Goal: Task Accomplishment & Management: Manage account settings

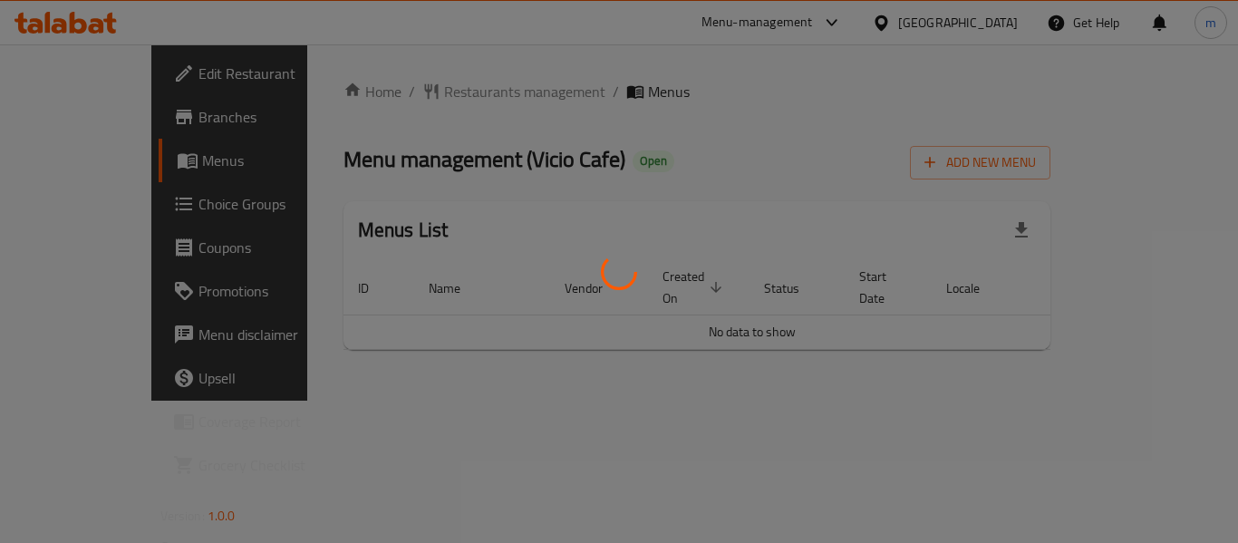
click at [416, 94] on div at bounding box center [619, 271] width 1238 height 543
click at [430, 94] on div at bounding box center [619, 271] width 1238 height 543
click at [428, 92] on div at bounding box center [619, 271] width 1238 height 543
click at [411, 104] on div at bounding box center [619, 271] width 1238 height 543
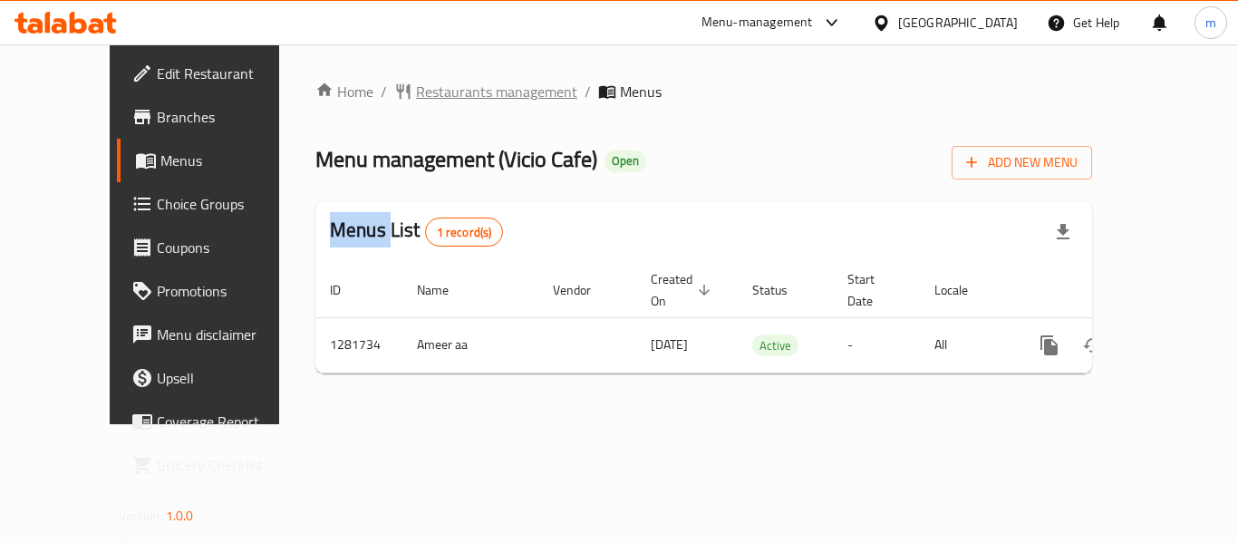
click at [416, 102] on span "Restaurants management" at bounding box center [496, 92] width 161 height 22
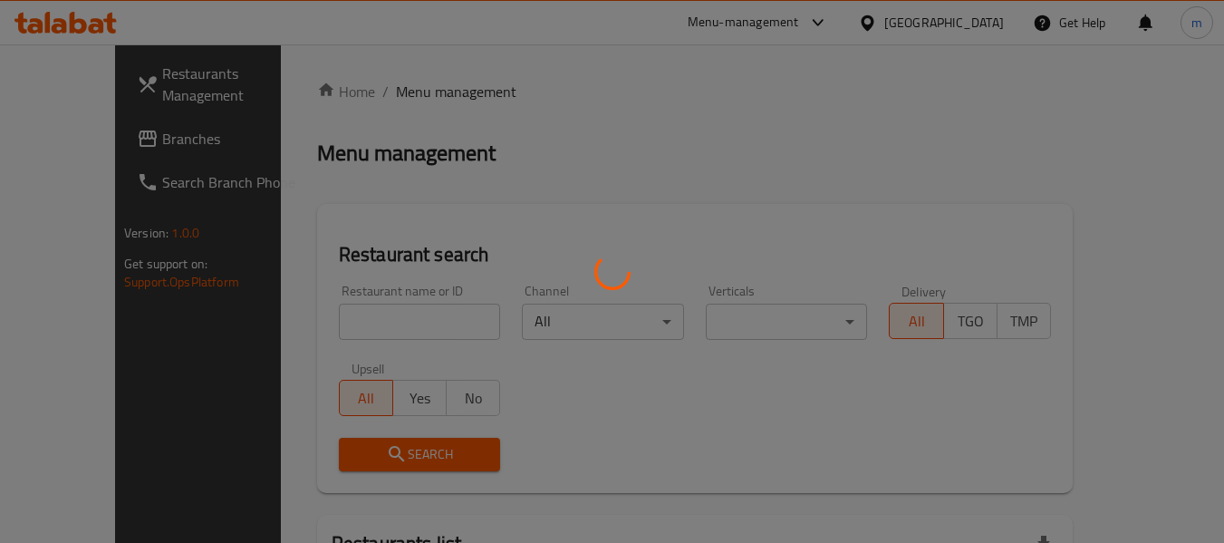
click at [340, 308] on div at bounding box center [612, 271] width 1224 height 543
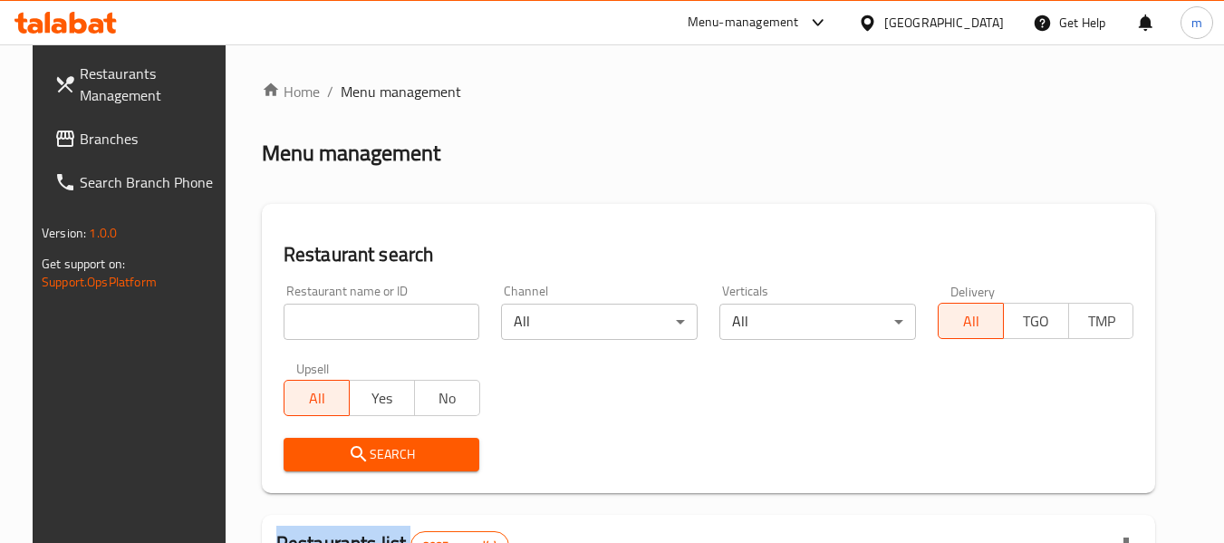
click at [341, 309] on input "search" at bounding box center [382, 322] width 197 height 36
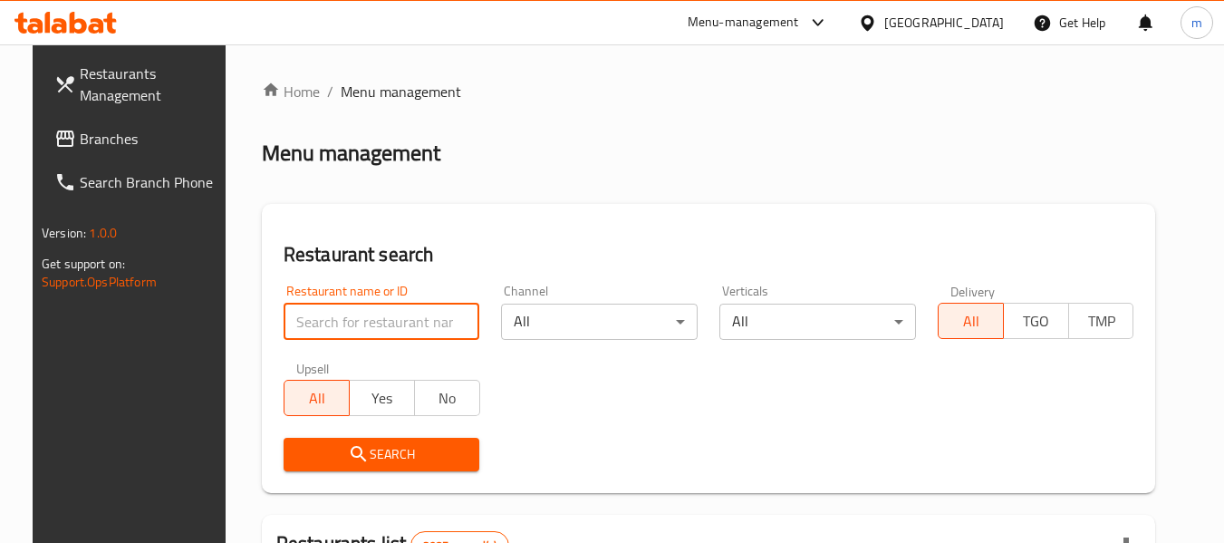
click at [342, 311] on input "search" at bounding box center [382, 322] width 197 height 36
paste input "694479"
type input "694479"
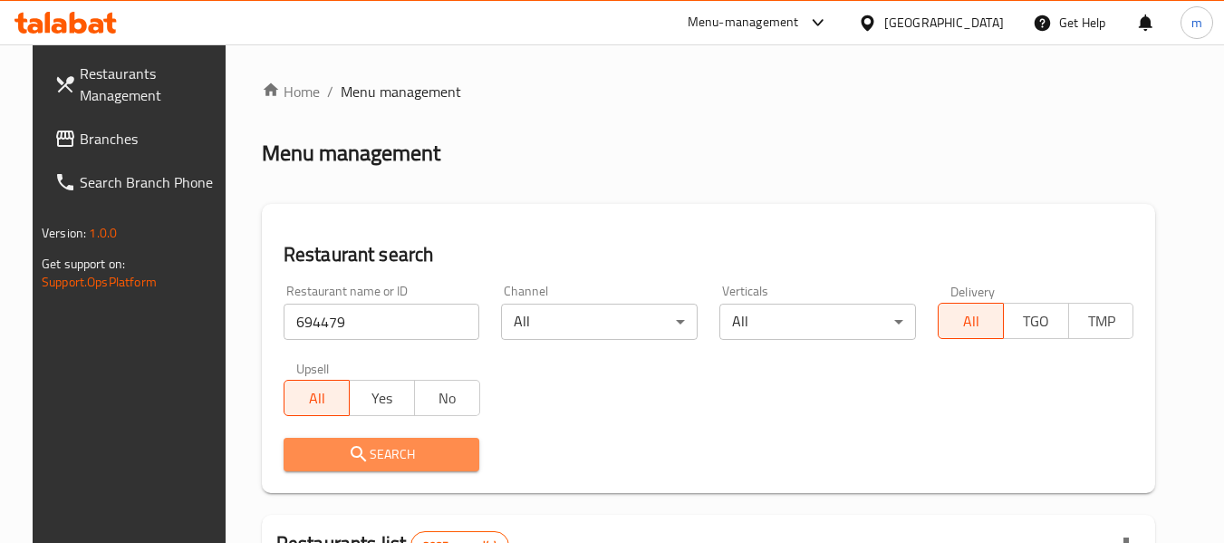
click at [348, 445] on icon "submit" at bounding box center [359, 454] width 22 height 22
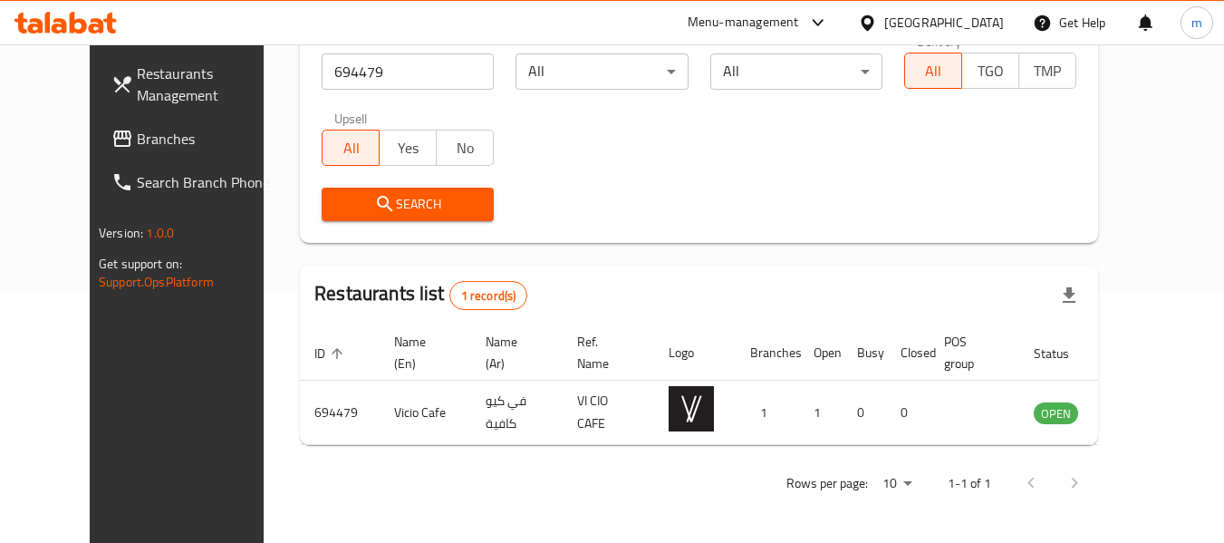
scroll to position [250, 0]
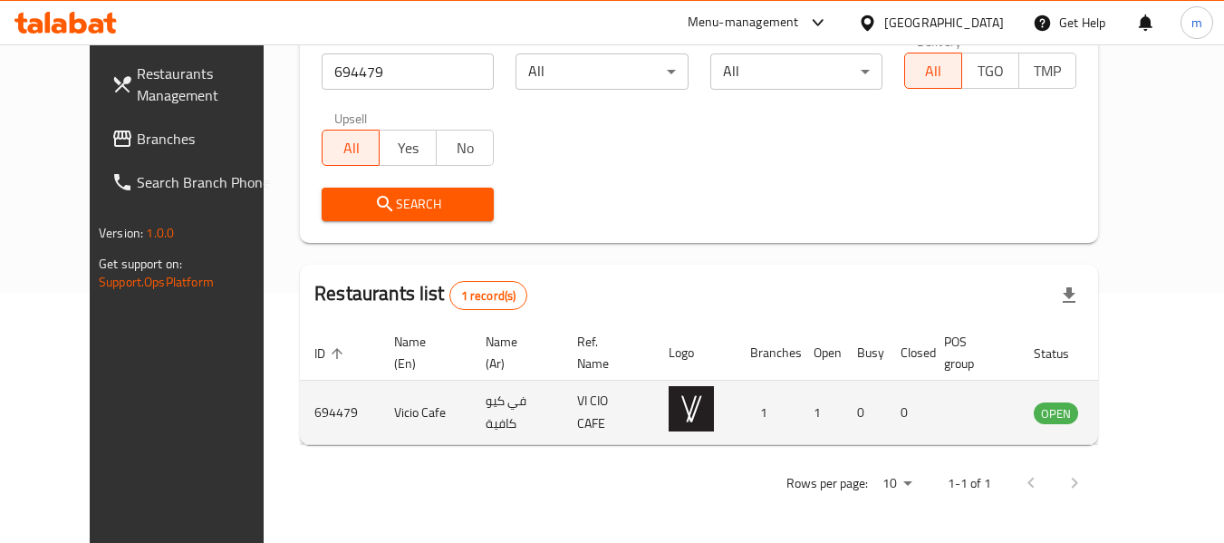
click at [1147, 411] on icon "enhanced table" at bounding box center [1144, 413] width 6 height 7
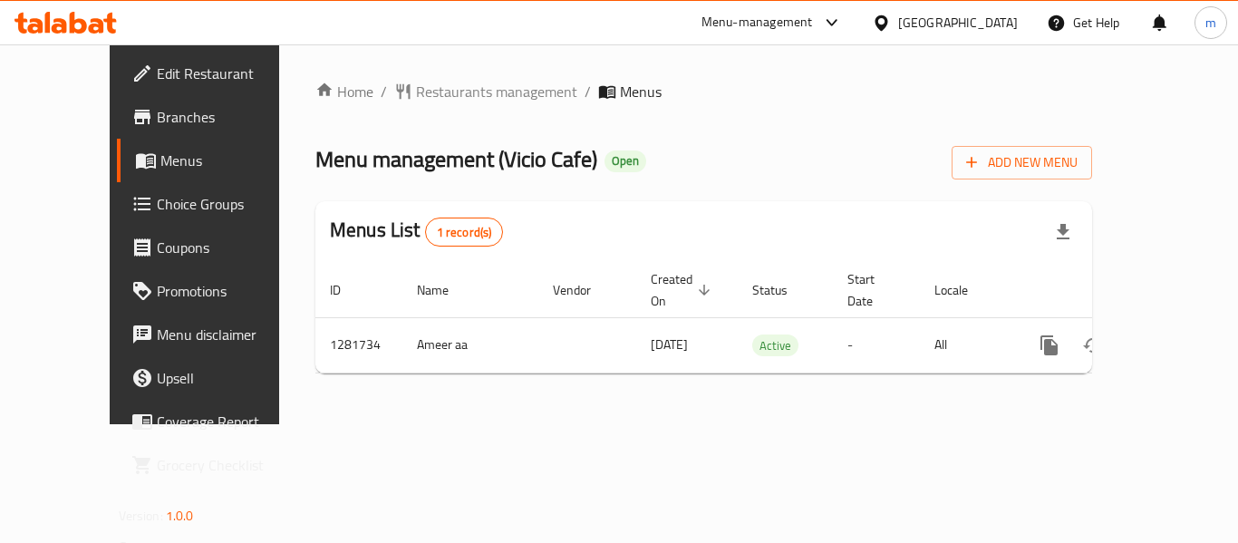
click at [157, 207] on span "Choice Groups" at bounding box center [229, 204] width 145 height 22
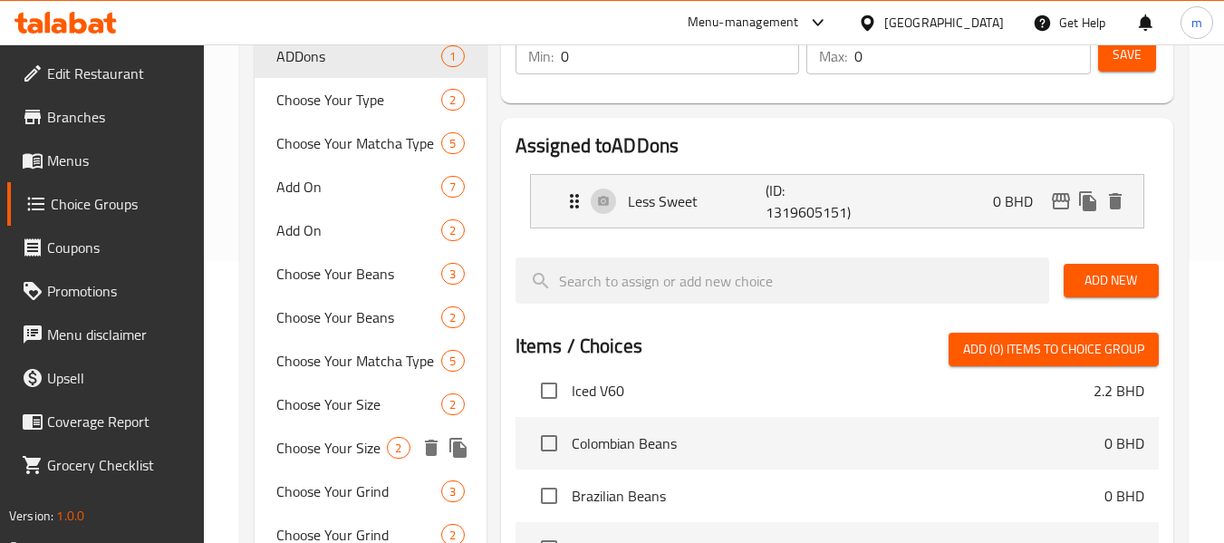
scroll to position [272, 0]
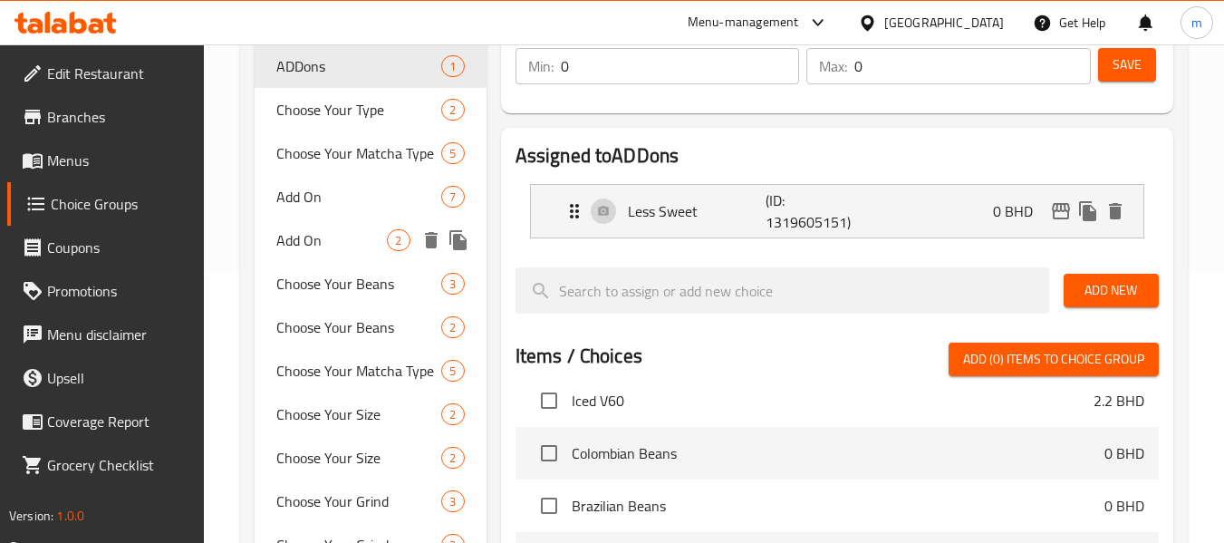
click at [343, 247] on span "Add On" at bounding box center [331, 240] width 111 height 22
type input "Add On"
type input "إضافة"
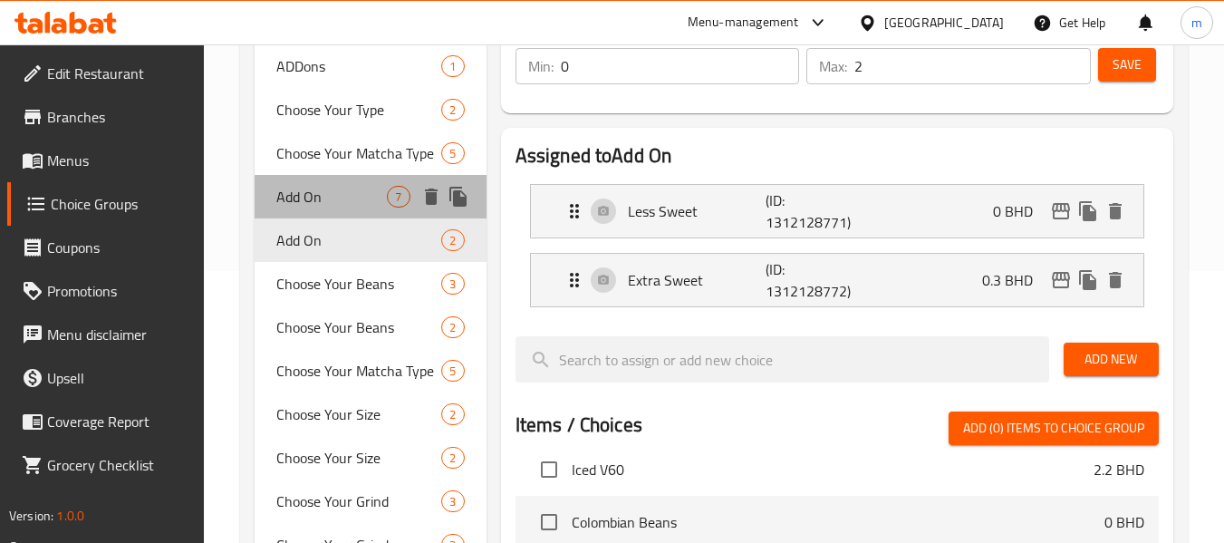
click at [323, 190] on span "Add On" at bounding box center [331, 197] width 111 height 22
type input "0"
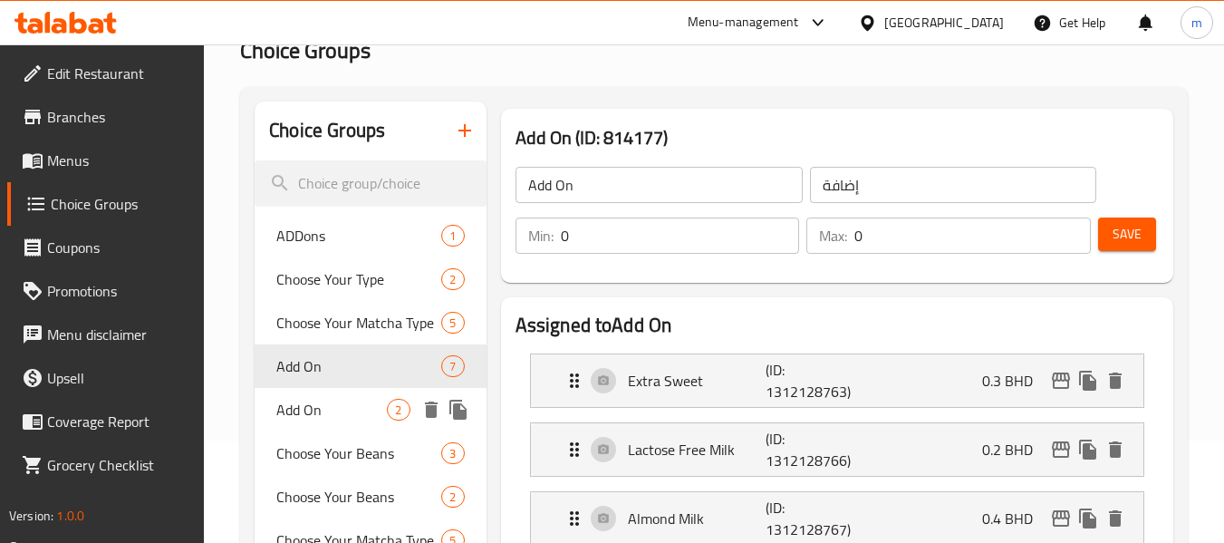
scroll to position [91, 0]
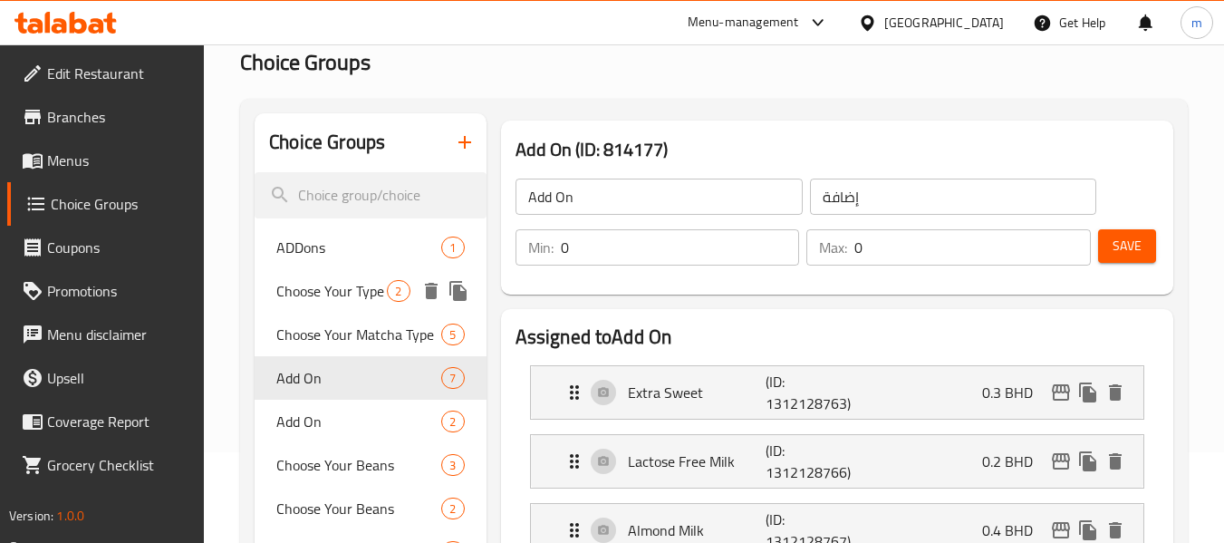
click at [324, 294] on span "Choose Your Type" at bounding box center [331, 291] width 111 height 22
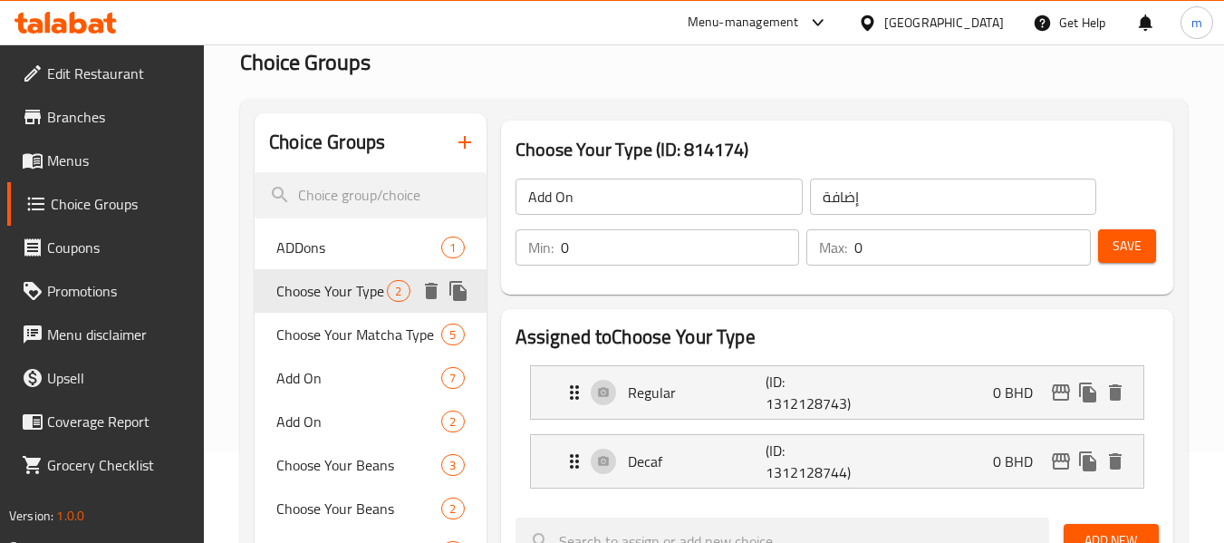
type input "Choose Your Type"
type input "اختر نوعك"
type input "1"
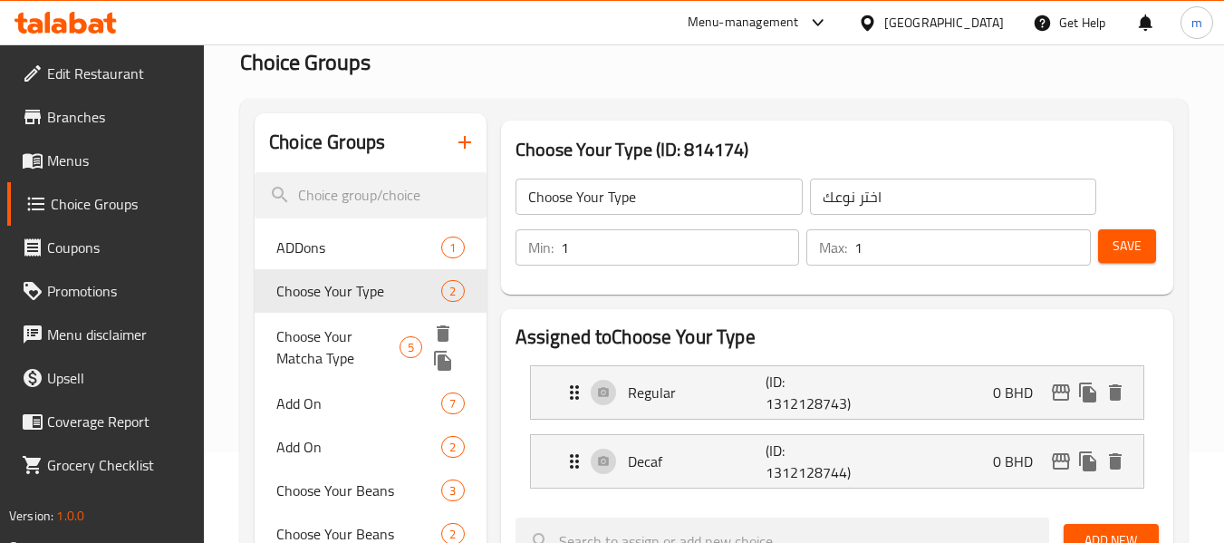
click at [310, 338] on span "Choose Your Matcha Type" at bounding box center [337, 347] width 123 height 44
type input "Choose Your Matcha Type"
type input "اختر نوع ماتشا الخاص بك"
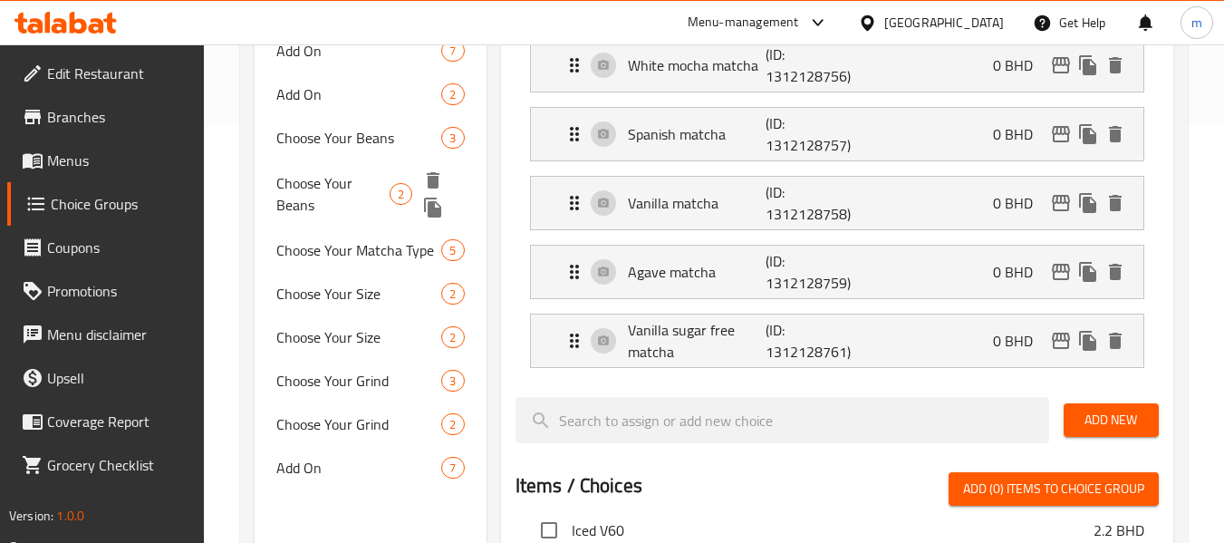
scroll to position [453, 0]
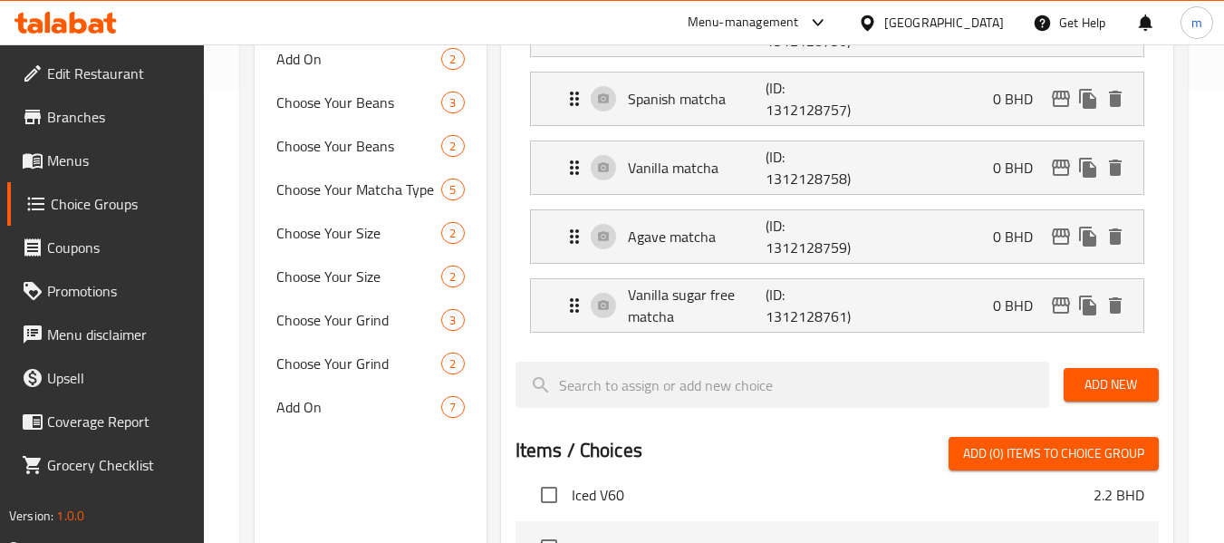
click at [324, 432] on nav "ADDons 1 Choose Your Type 2 Choose Your Matcha Type 5 Add On 7 Add On 2 Choose …" at bounding box center [370, 146] width 231 height 580
click at [325, 412] on span "Add On" at bounding box center [331, 407] width 111 height 22
type input "Add On"
type input "إضافة"
type input "0"
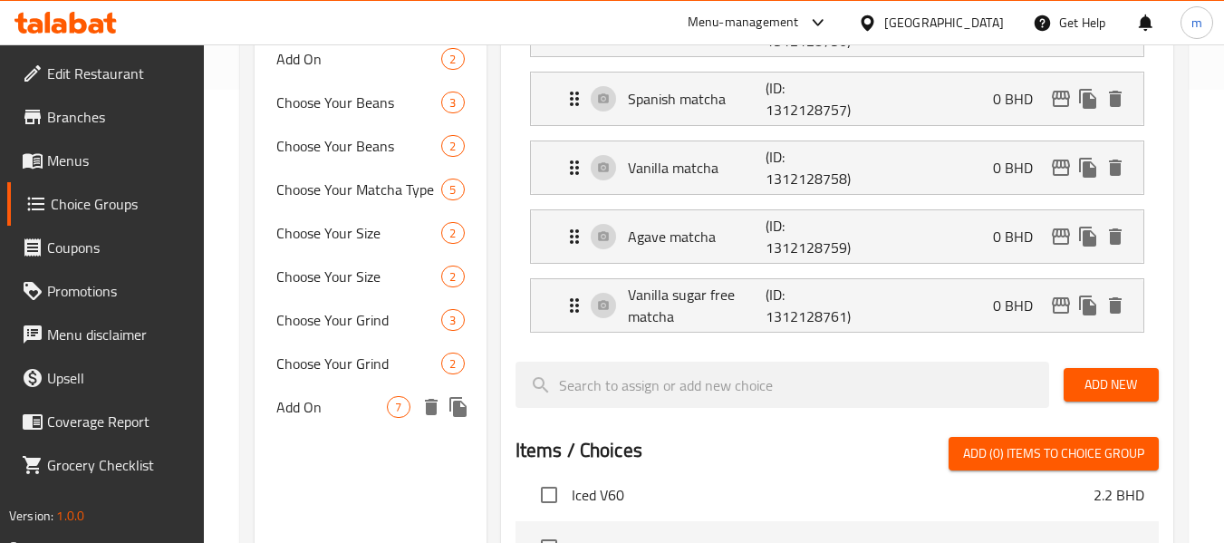
type input "0"
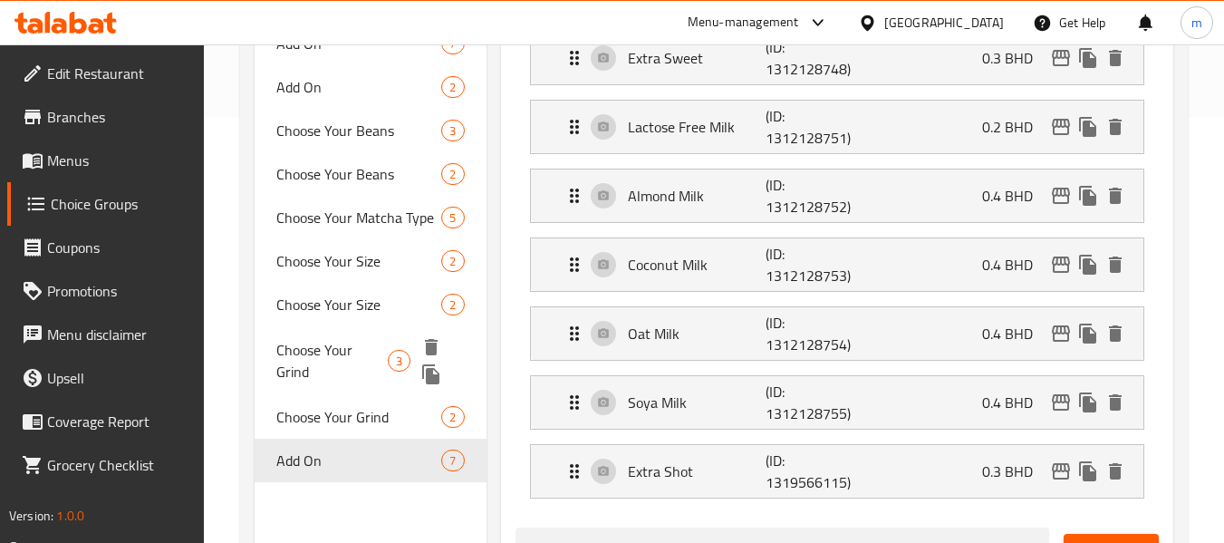
scroll to position [634, 0]
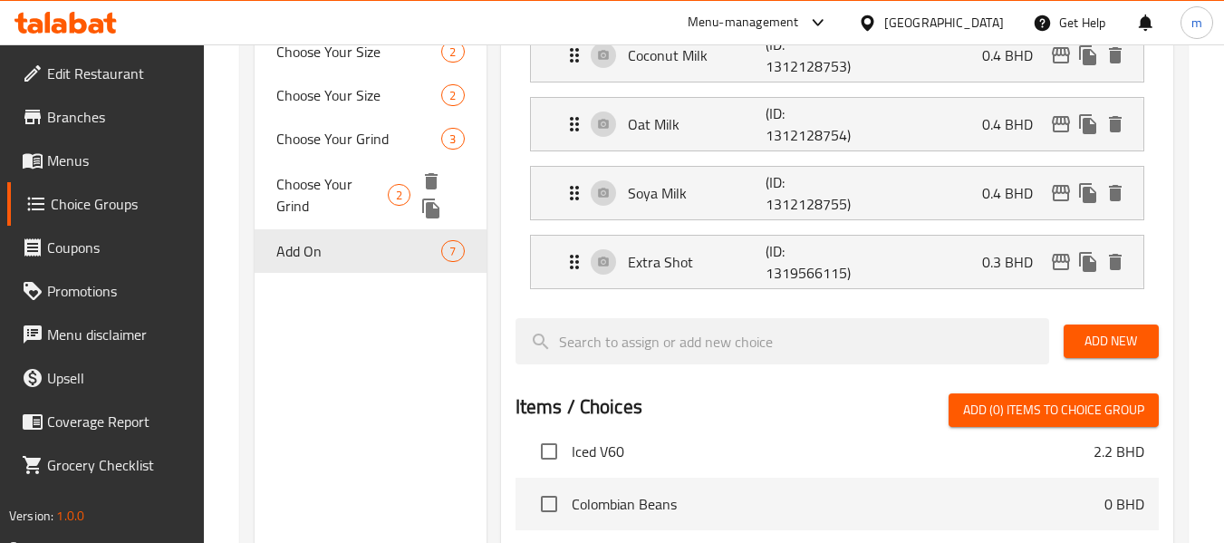
click at [334, 185] on span "Choose Your Grind" at bounding box center [331, 195] width 111 height 44
type input "Choose Your Grind"
type input "اختر طحنك"
type input "1"
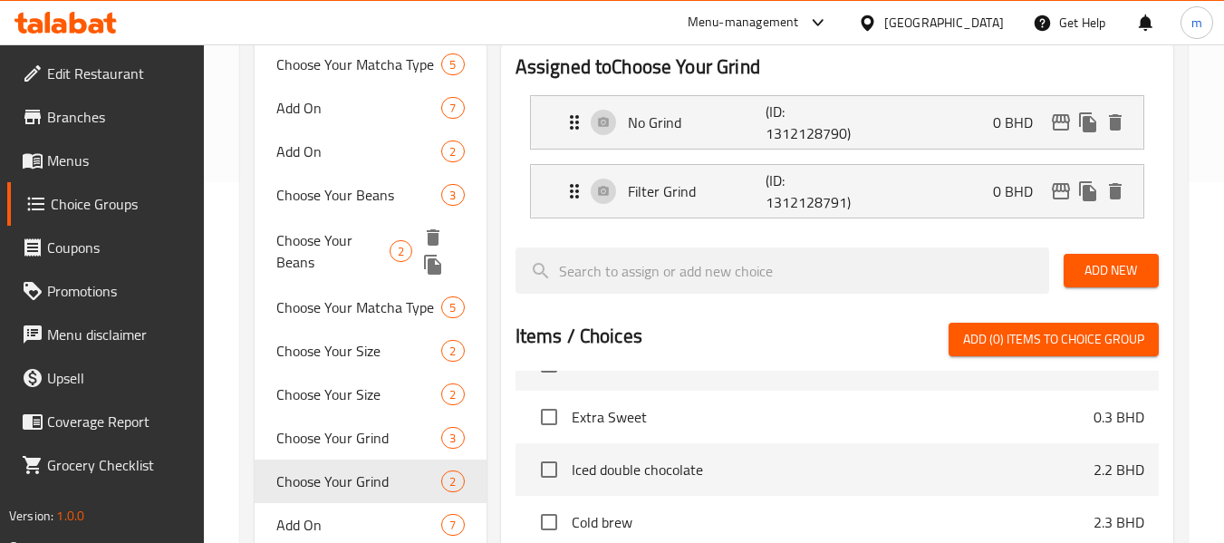
scroll to position [363, 0]
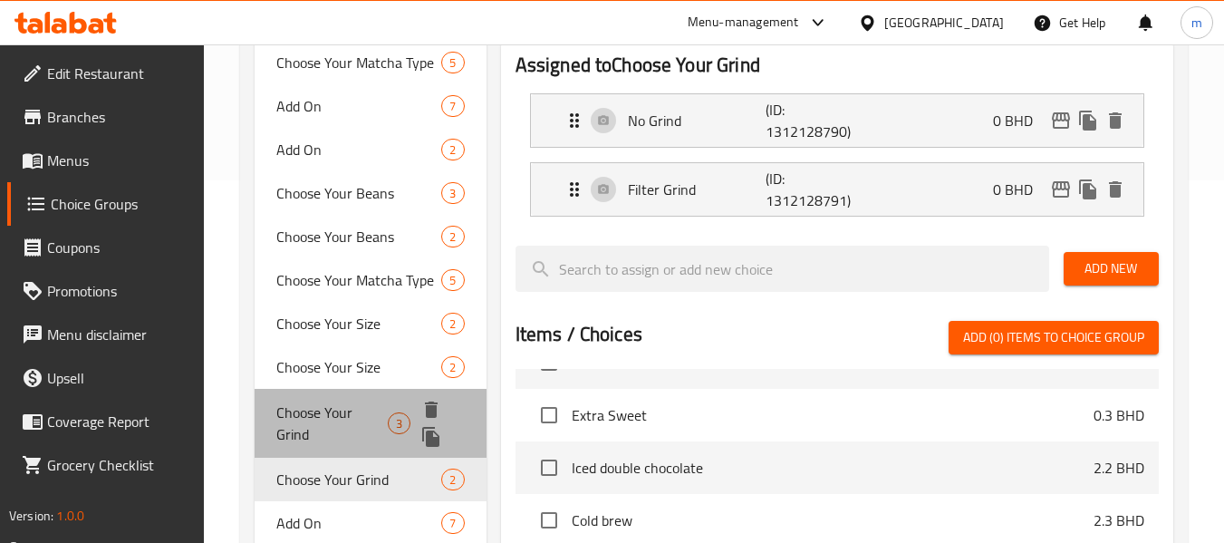
click at [321, 425] on span "Choose Your Grind" at bounding box center [331, 423] width 111 height 44
type input "1"
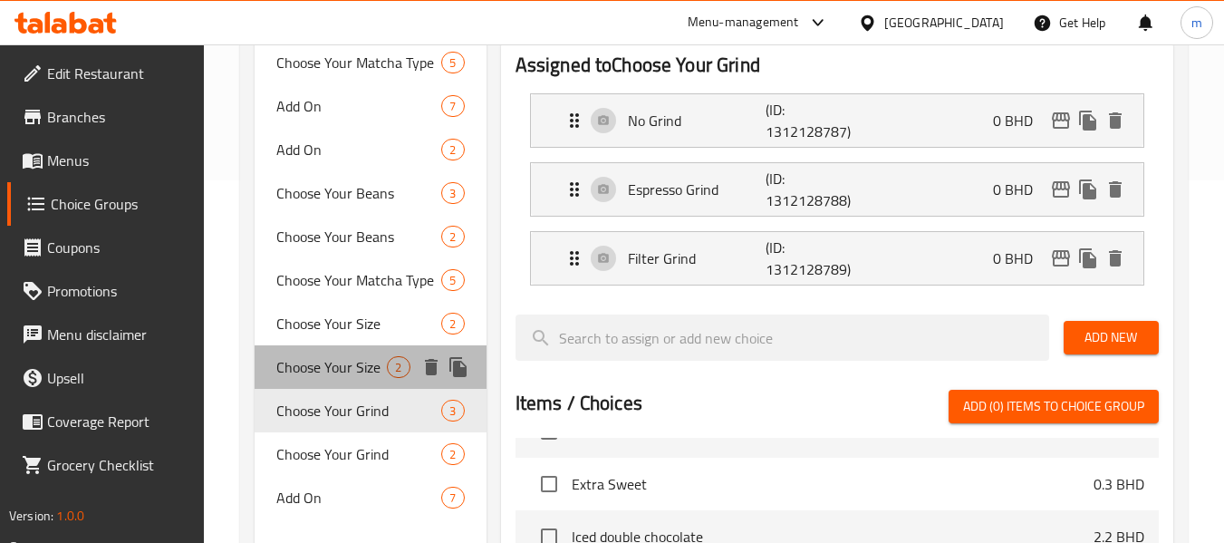
click at [324, 370] on span "Choose Your Size" at bounding box center [331, 367] width 111 height 22
type input "Choose Your Size"
type input "اختر حجمك"
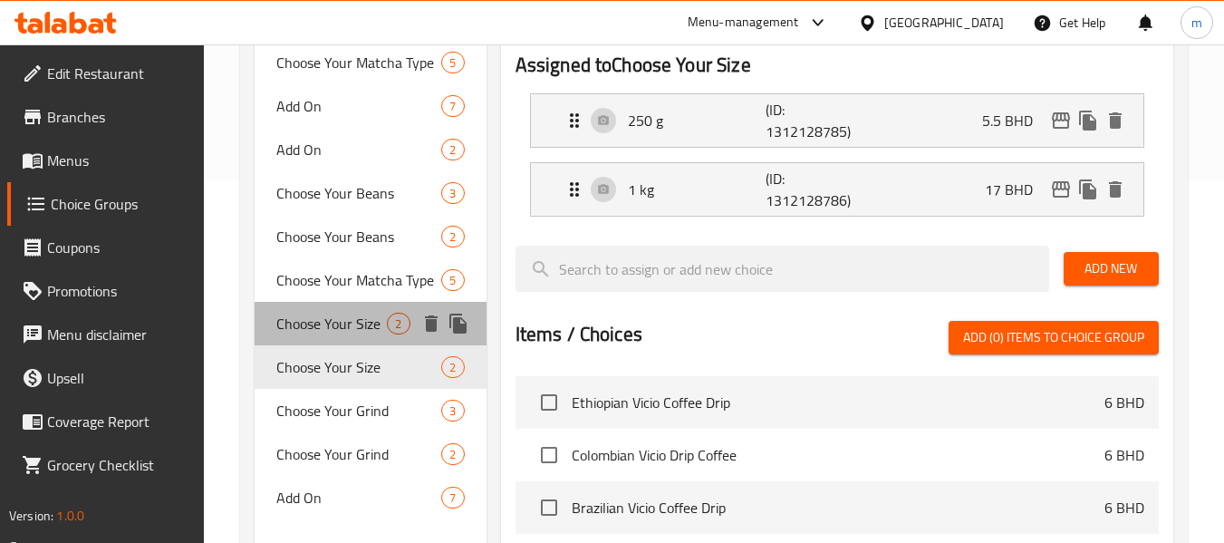
click at [314, 323] on span "Choose Your Size" at bounding box center [331, 324] width 111 height 22
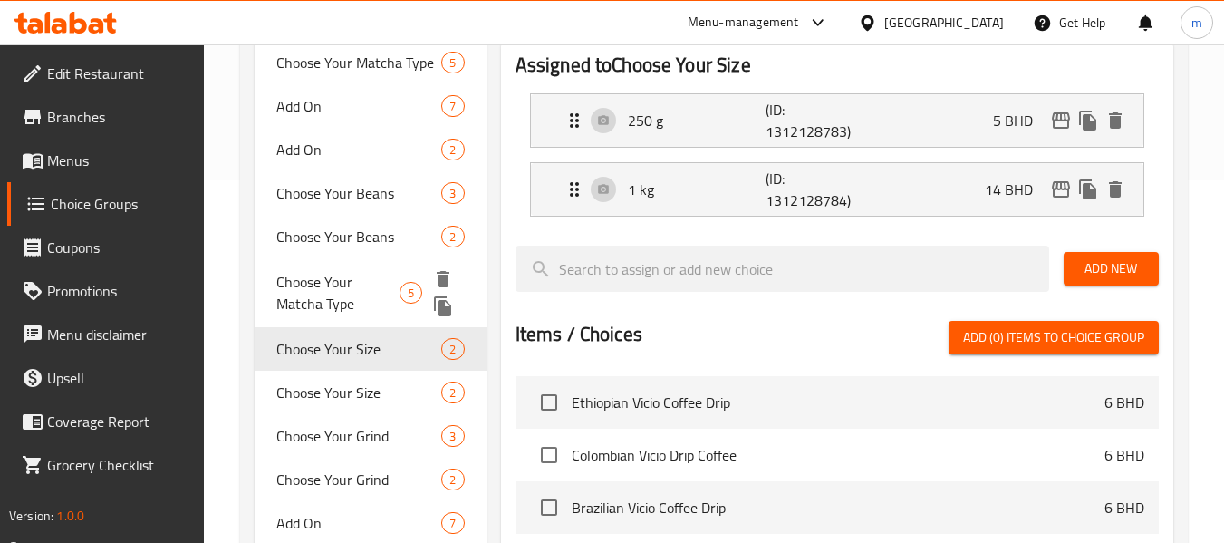
click at [340, 283] on span "Choose Your Matcha Type" at bounding box center [337, 293] width 123 height 44
type input "Choose Your Matcha Type"
type input "اختر نوع لاتيه ماتشا الخاص بك"
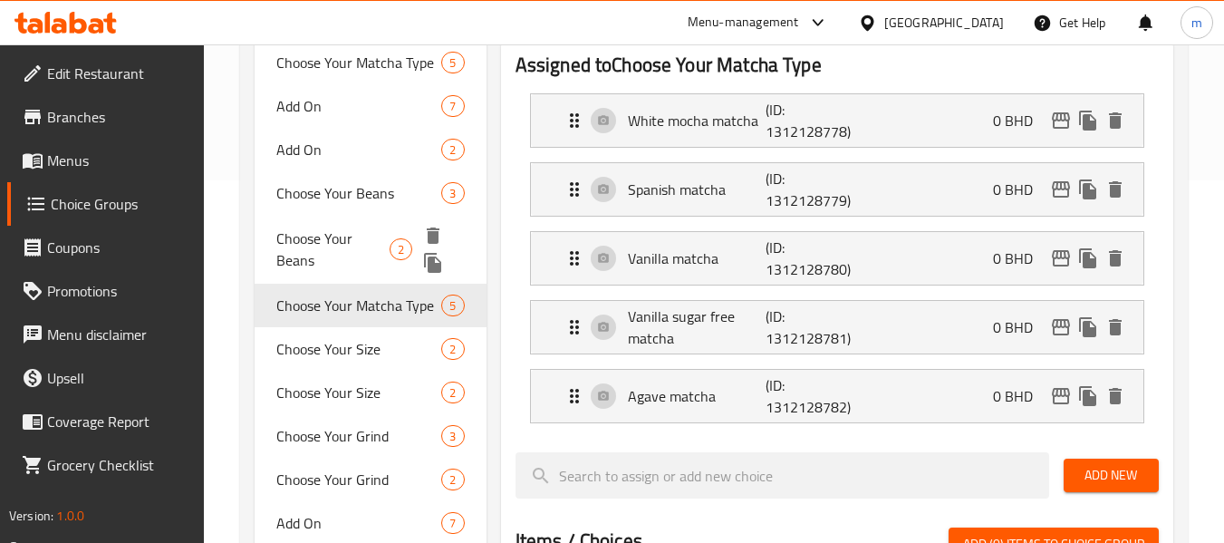
click at [347, 247] on span "Choose Your Beans" at bounding box center [332, 249] width 113 height 44
type input "Choose Your Beans"
type input "اختر حبوبك"
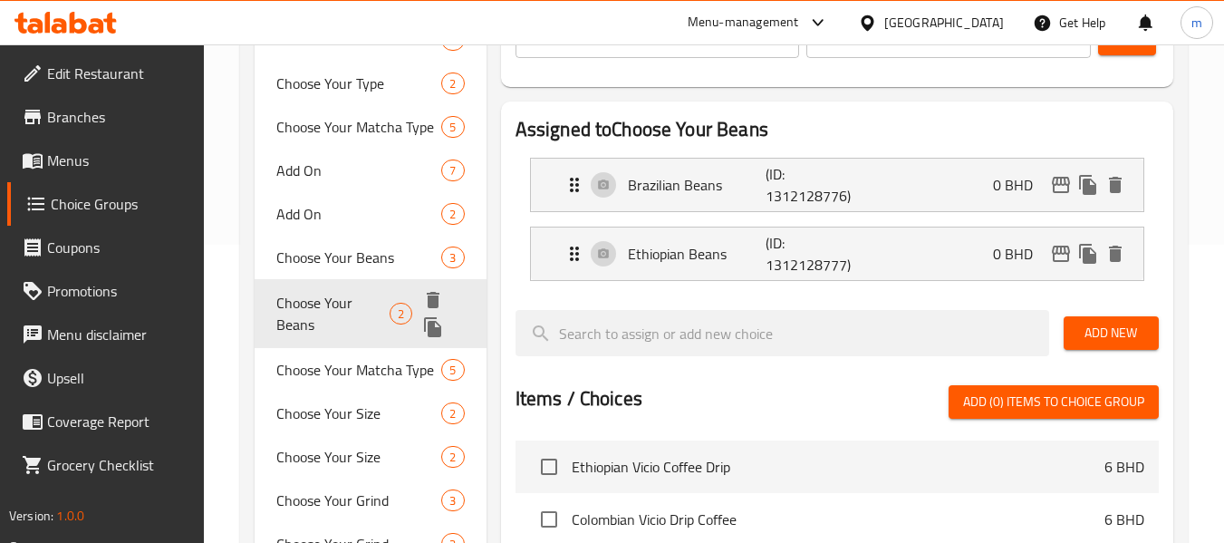
scroll to position [272, 0]
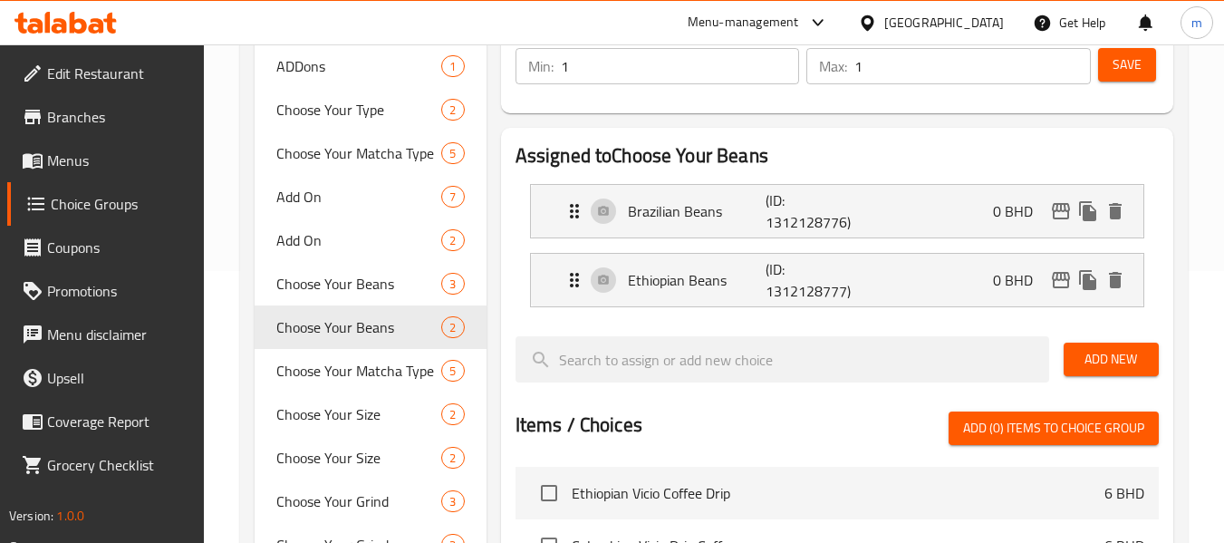
click at [94, 13] on icon at bounding box center [66, 23] width 102 height 22
